Goal: Information Seeking & Learning: Learn about a topic

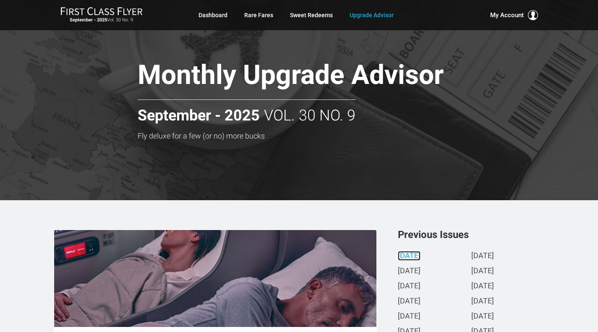
click at [413, 256] on link "[DATE]" at bounding box center [409, 256] width 23 height 9
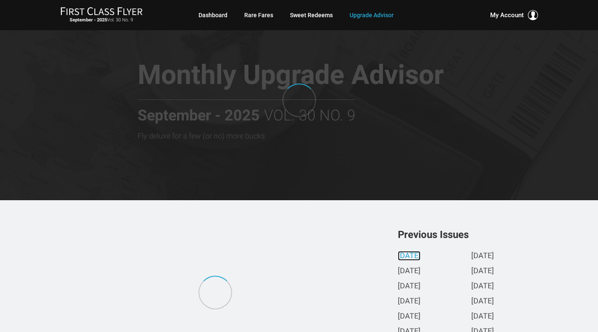
click at [413, 256] on link "[DATE]" at bounding box center [409, 256] width 23 height 9
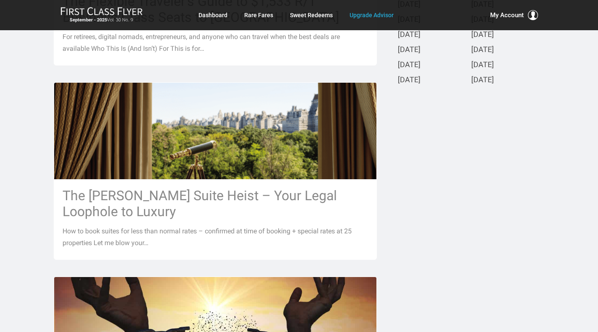
scroll to position [347, 0]
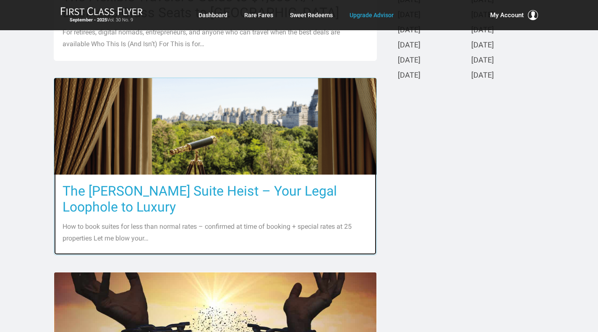
click at [207, 192] on h3 "The [PERSON_NAME] Suite Heist – Your Legal Loophole to Luxury" at bounding box center [216, 199] width 306 height 32
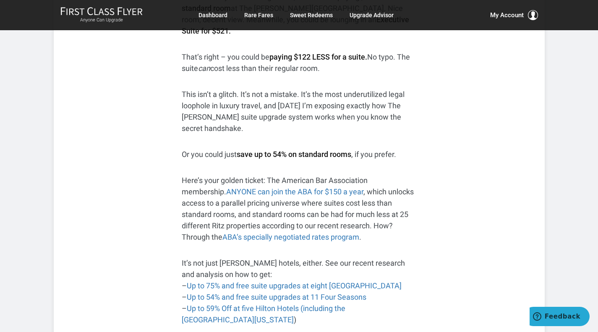
scroll to position [252, 0]
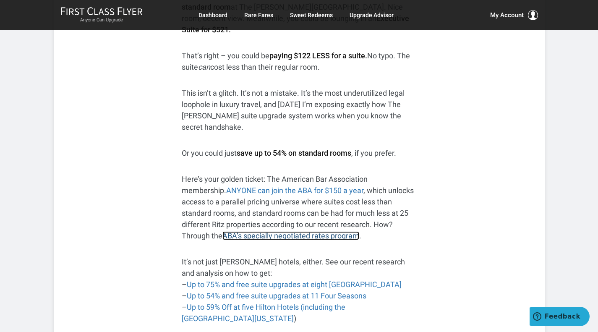
click at [284, 231] on link "ABA’s specially negotiated rates program" at bounding box center [291, 235] width 137 height 9
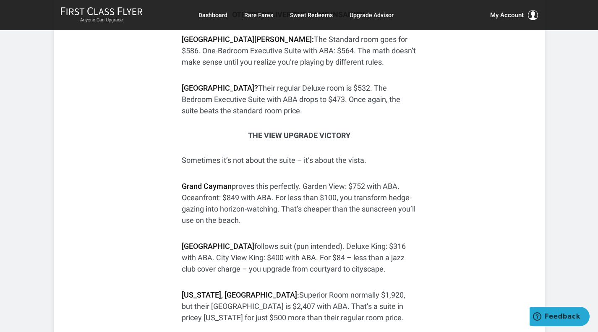
scroll to position [1970, 0]
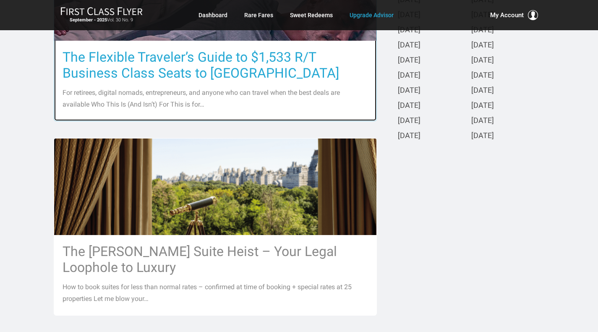
click at [195, 70] on h3 "The Flexible Traveler’s Guide to $1,533 R/T Business Class Seats to [GEOGRAPHIC…" at bounding box center [216, 65] width 306 height 32
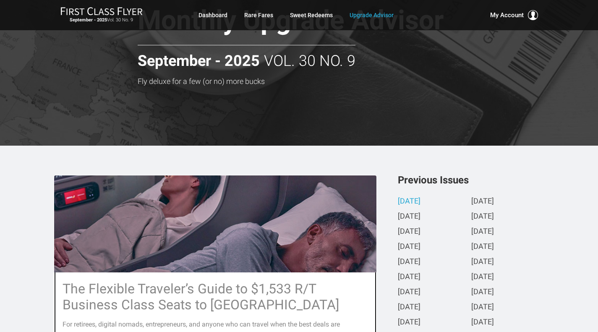
scroll to position [6, 0]
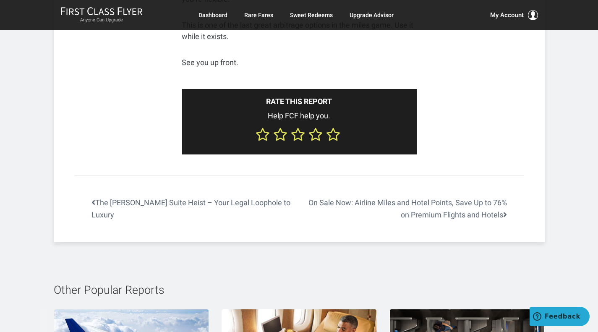
scroll to position [3449, 0]
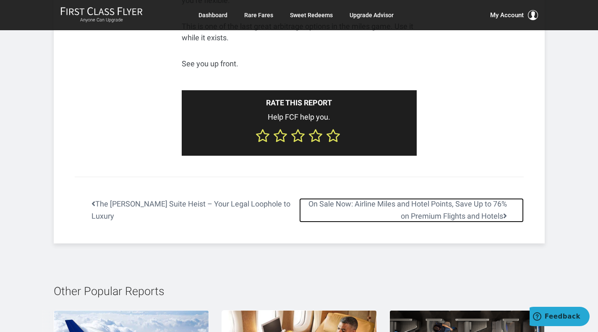
click at [498, 198] on link "On Sale Now: Airline Miles and Hotel Points, Save Up to 76% on Premium Flights …" at bounding box center [411, 210] width 225 height 24
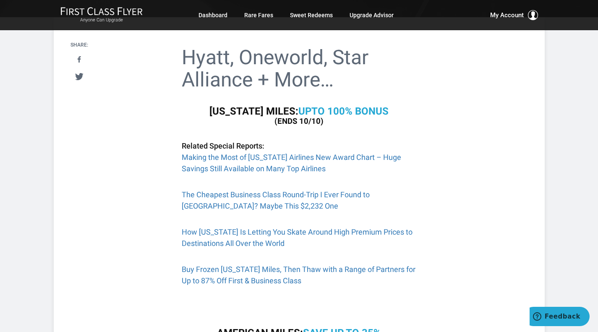
scroll to position [172, 0]
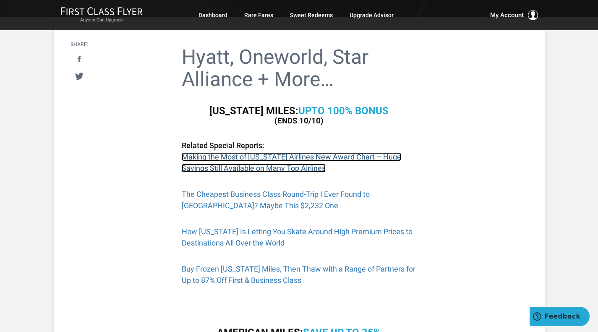
click at [387, 160] on link "Making the Most of Alaska Airlines New Award Chart – Huge Savings Still Availab…" at bounding box center [292, 162] width 220 height 20
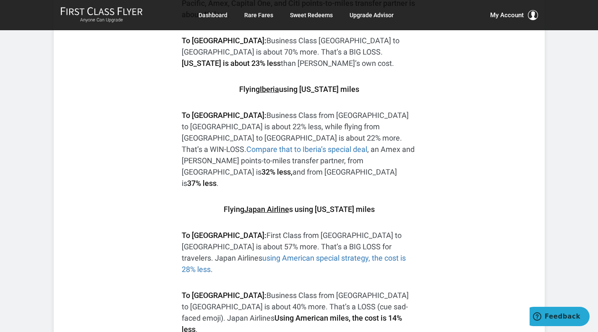
scroll to position [1253, 0]
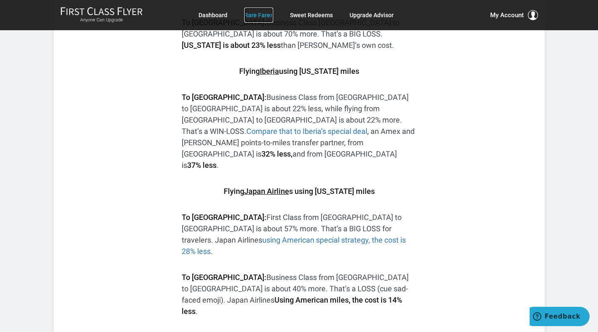
click at [263, 17] on link "Rare Fares" at bounding box center [258, 15] width 29 height 15
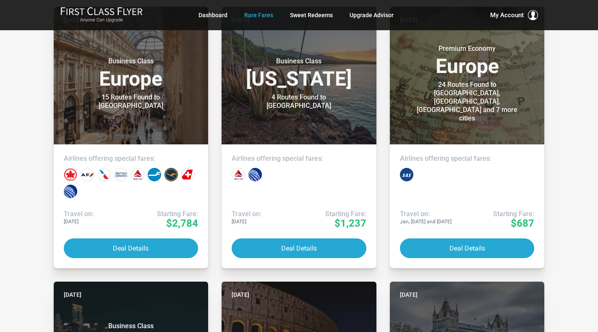
scroll to position [211, 0]
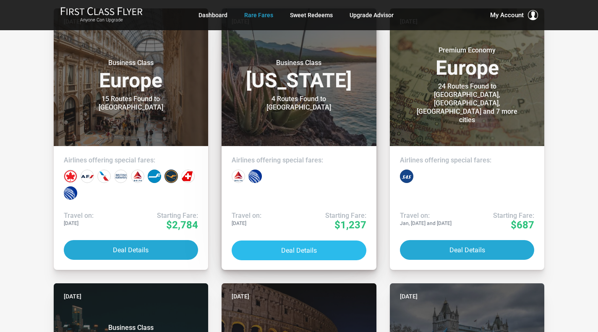
click at [307, 247] on button "Deal Details" at bounding box center [299, 251] width 135 height 20
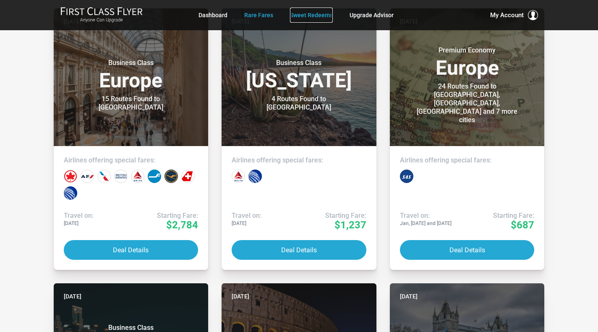
click at [306, 15] on link "Sweet Redeems" at bounding box center [311, 15] width 43 height 15
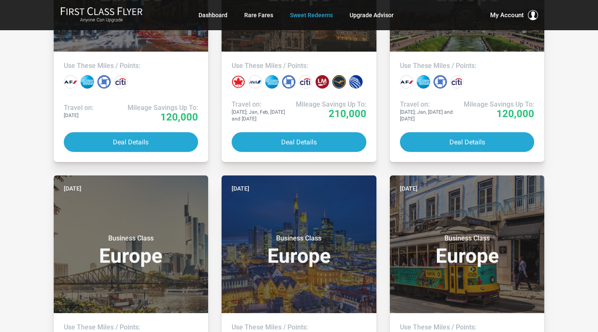
scroll to position [286, 0]
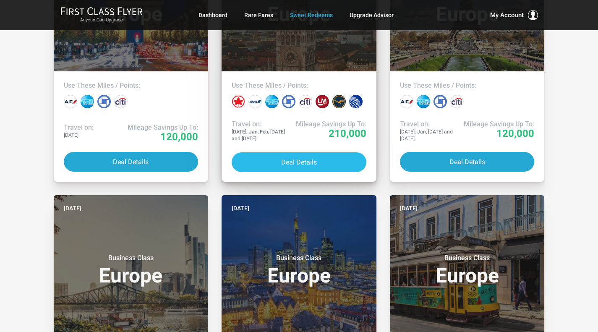
click at [286, 165] on button "Deal Details" at bounding box center [299, 162] width 135 height 20
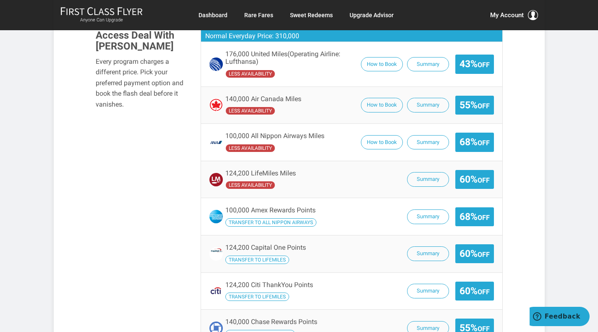
scroll to position [605, 0]
